Goal: Information Seeking & Learning: Learn about a topic

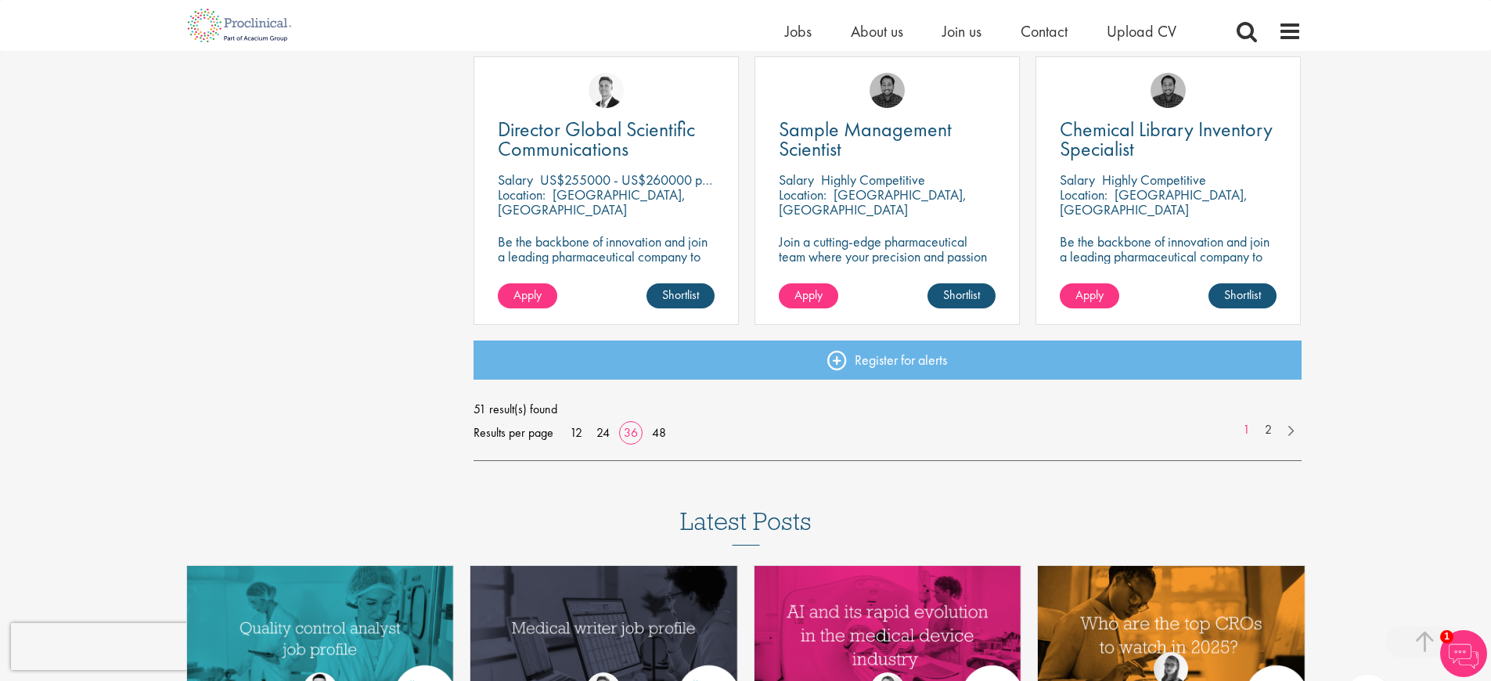
scroll to position [3469, 0]
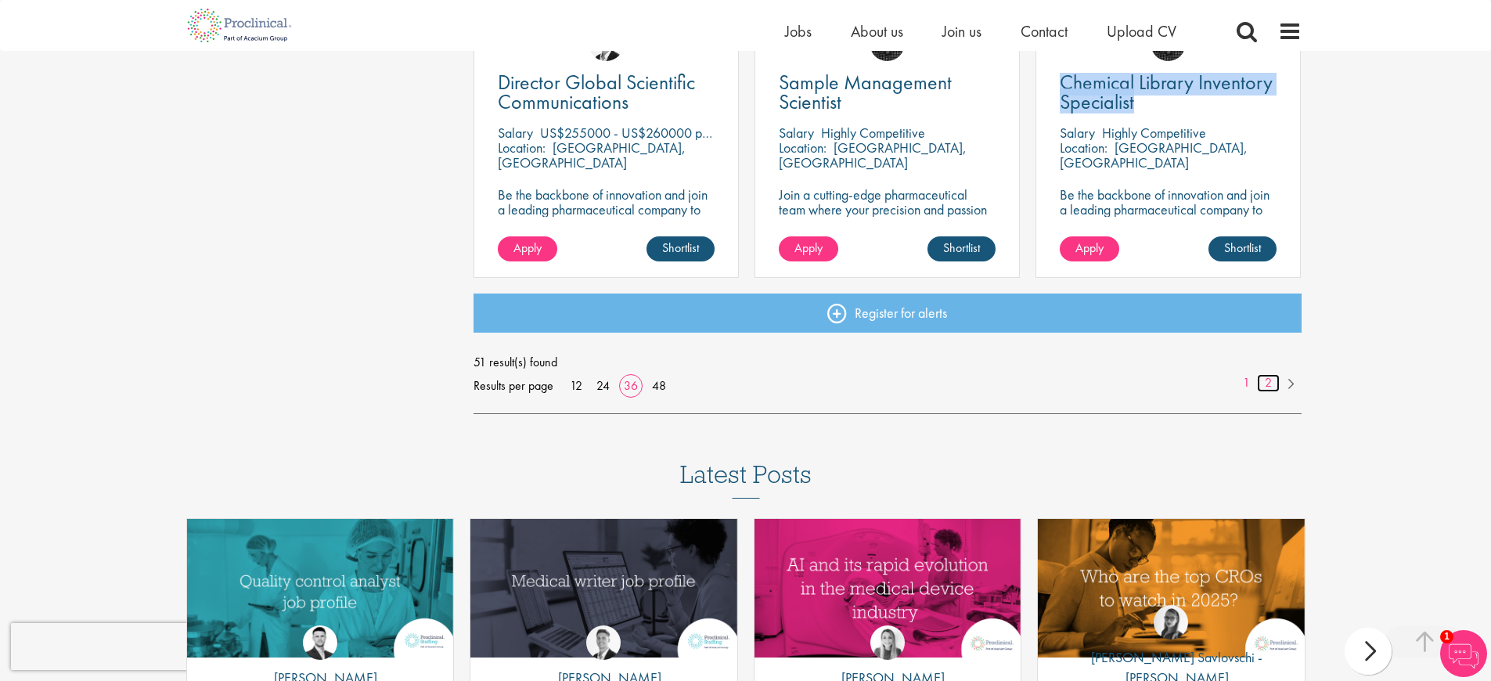
click at [1270, 386] on link "2" at bounding box center [1268, 383] width 23 height 18
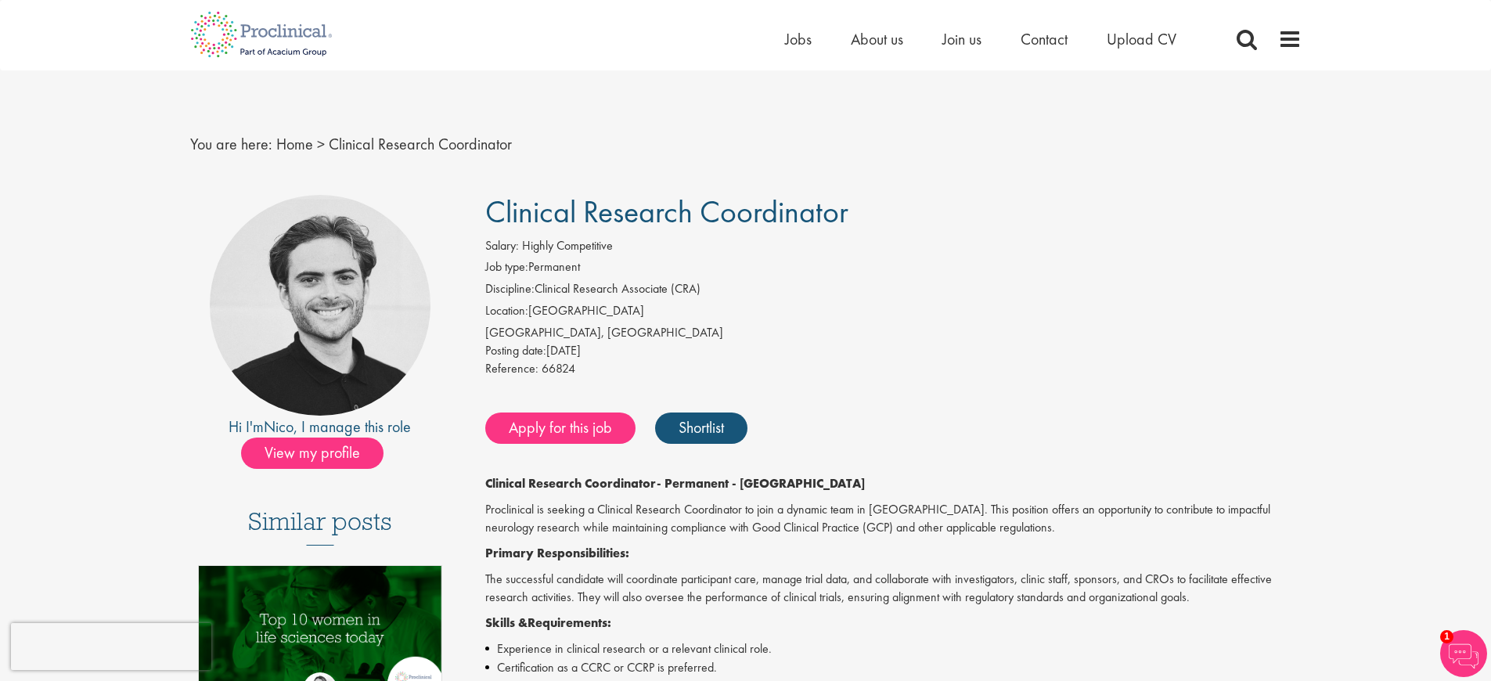
scroll to position [196, 0]
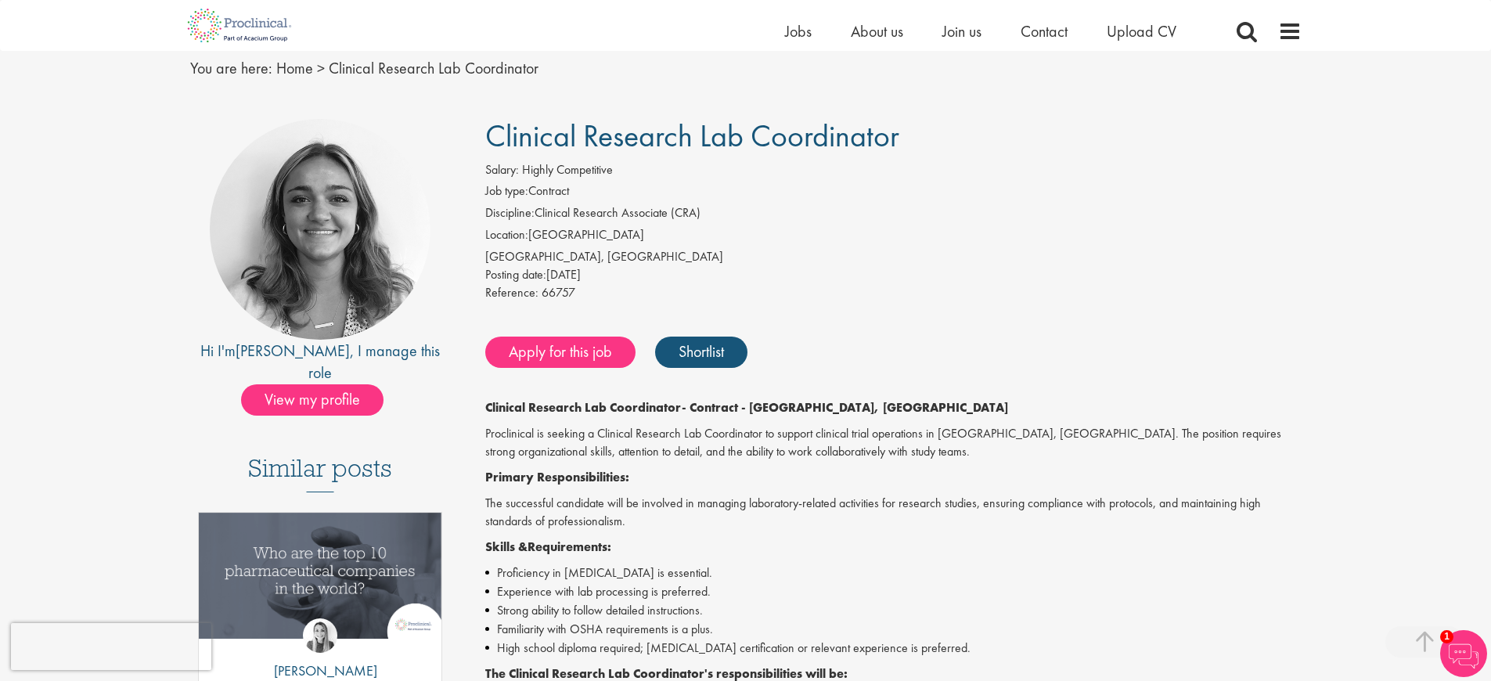
scroll to position [304, 0]
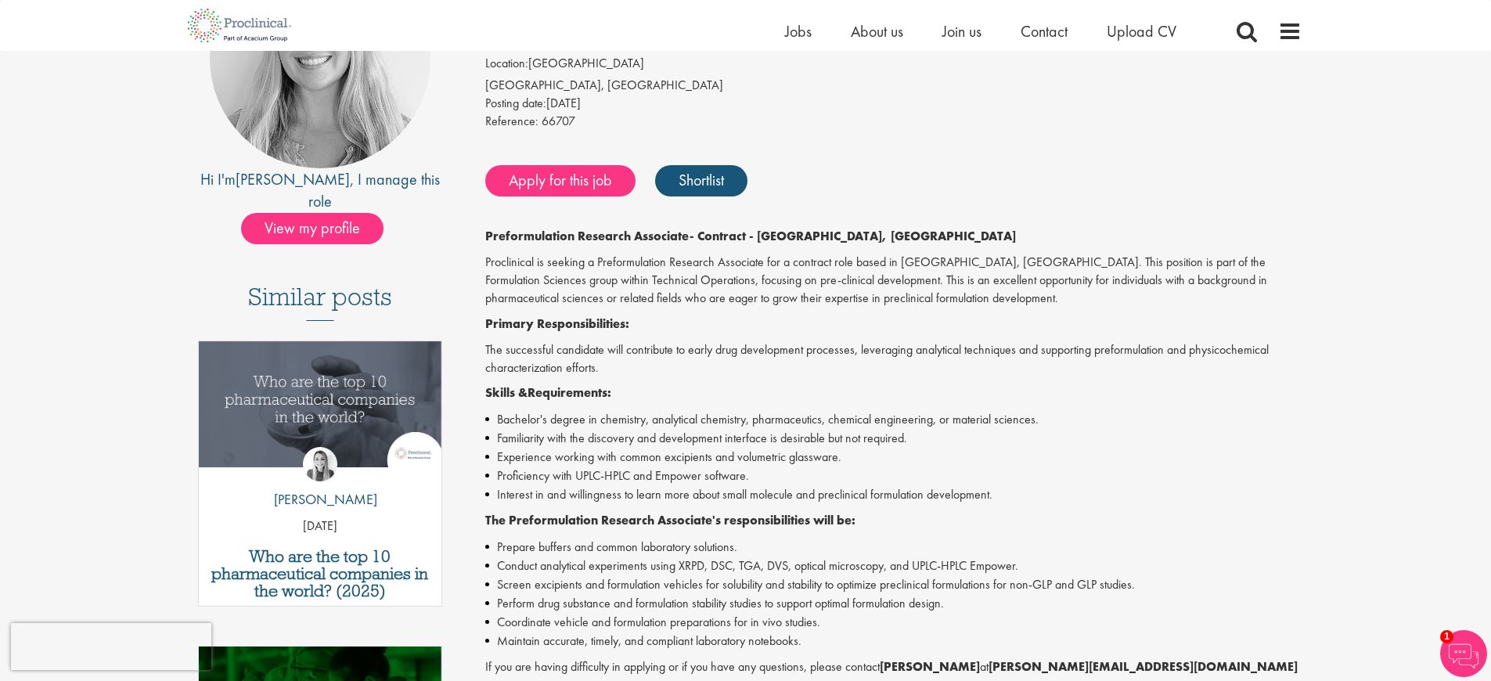
scroll to position [486, 0]
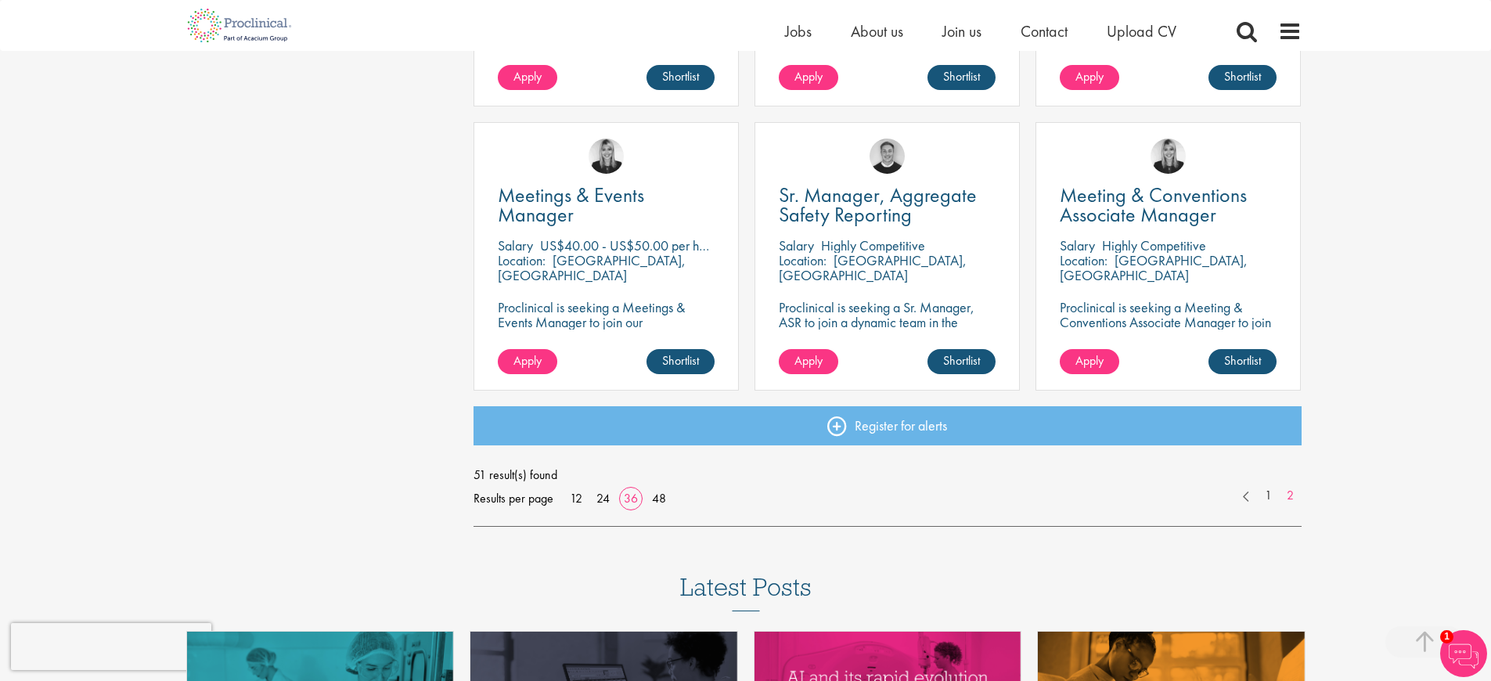
scroll to position [1440, 0]
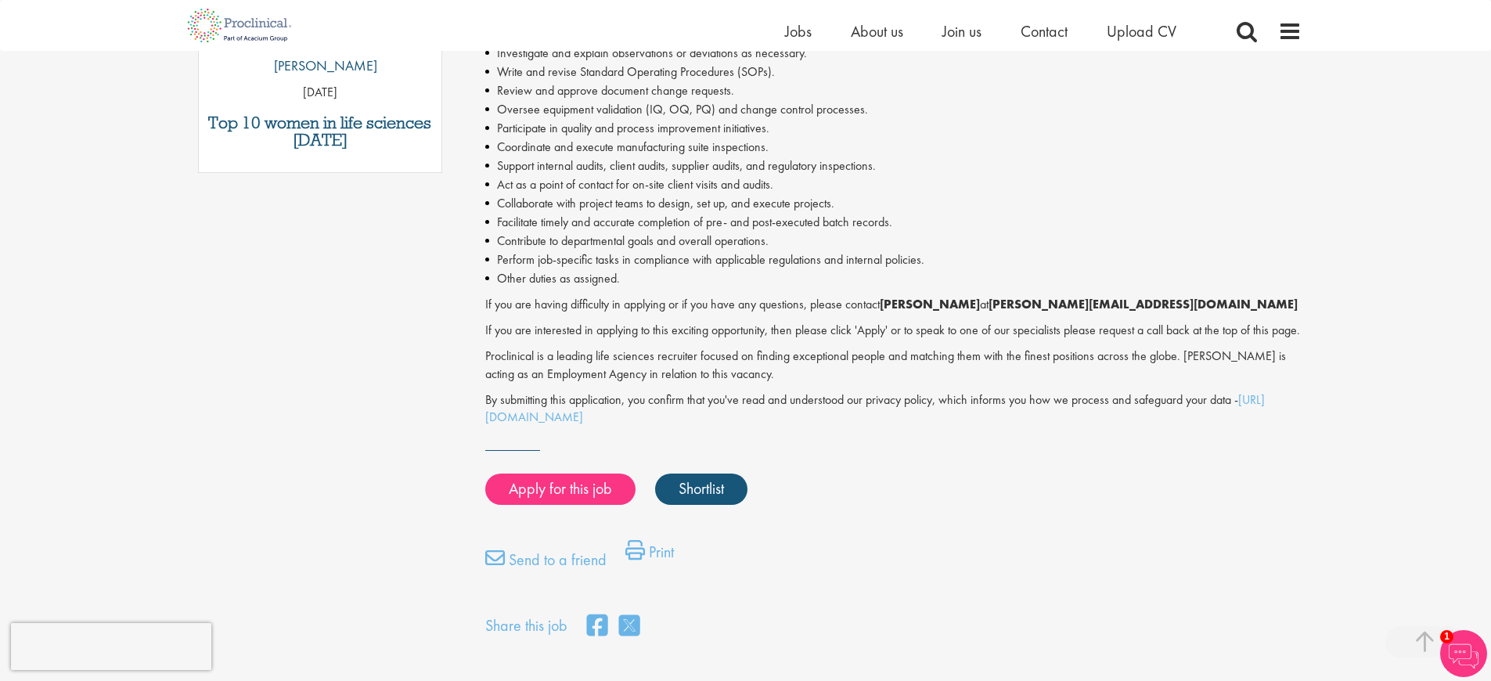
scroll to position [1038, 0]
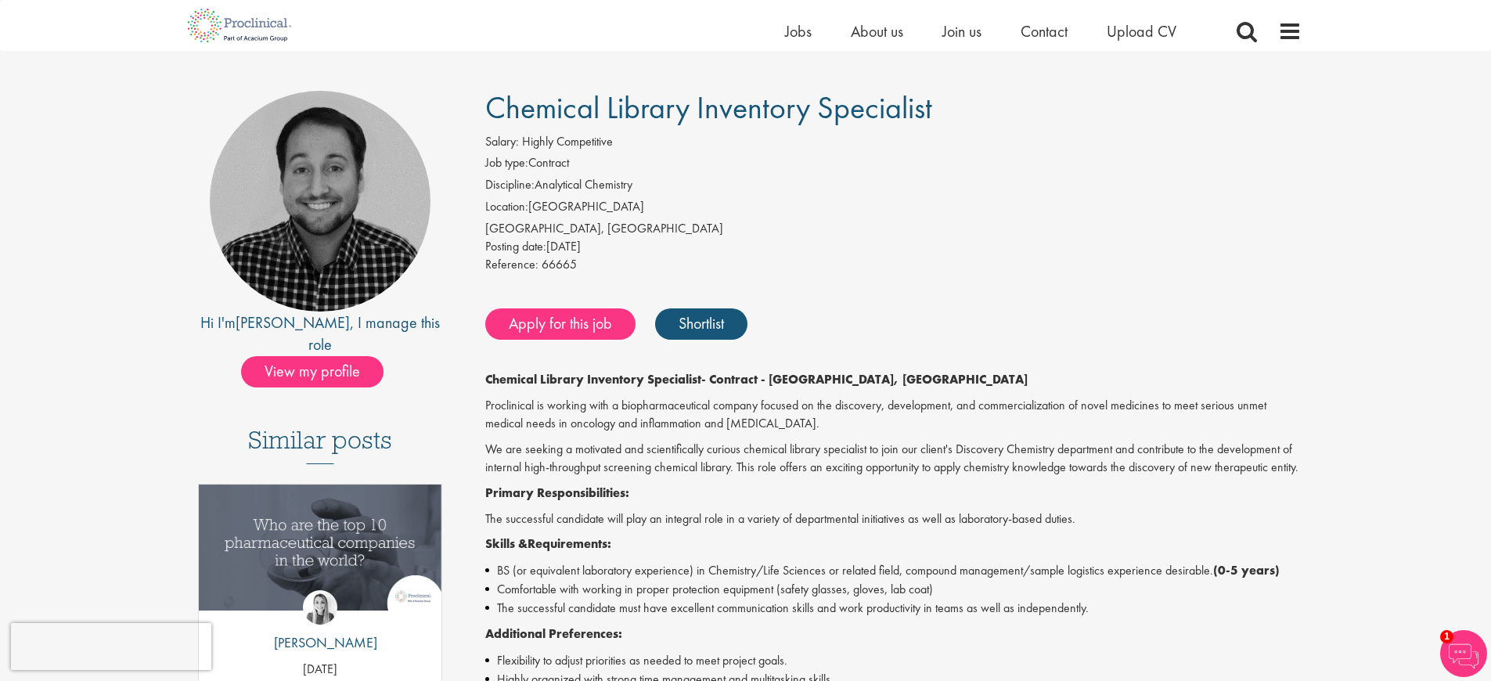
scroll to position [71, 0]
